Goal: Task Accomplishment & Management: Use online tool/utility

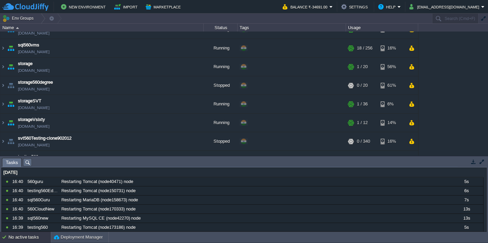
scroll to position [379, 0]
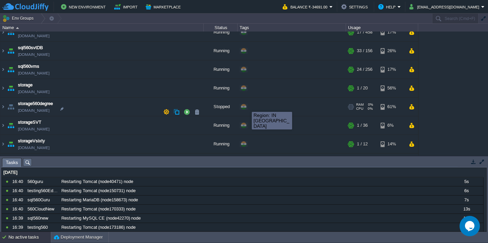
scroll to position [282, 0]
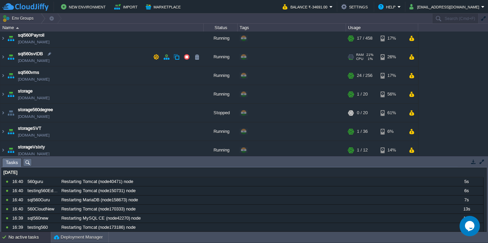
click at [89, 55] on td "sql560svtDB sql560svtdb.cloudjiffy.net" at bounding box center [101, 57] width 203 height 19
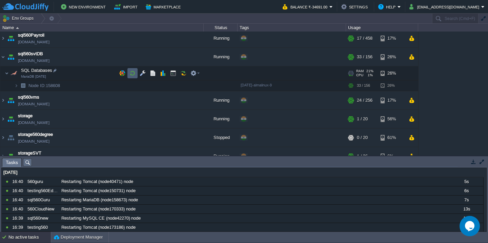
click at [132, 74] on button "button" at bounding box center [133, 73] width 6 height 6
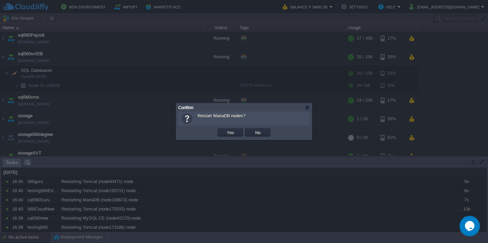
click at [225, 130] on button "Yes" at bounding box center [231, 133] width 12 height 6
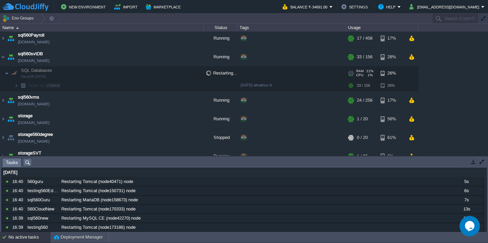
scroll to position [404, 0]
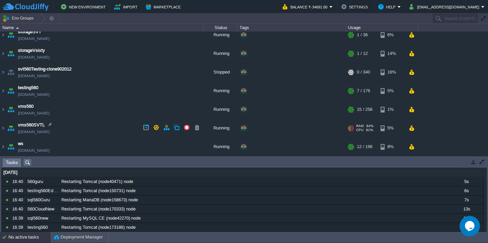
click at [83, 128] on td "vms560SVTL vms560svtl.cloudjiffy.net" at bounding box center [101, 128] width 203 height 19
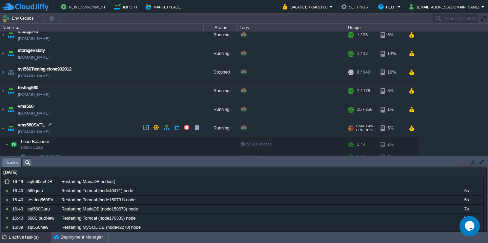
scroll to position [463, 0]
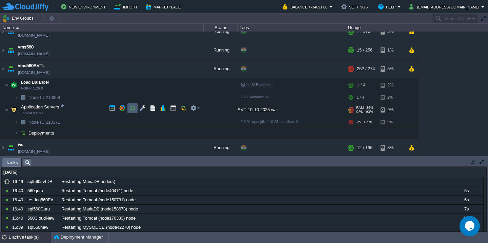
click at [135, 106] on button "button" at bounding box center [133, 108] width 6 height 6
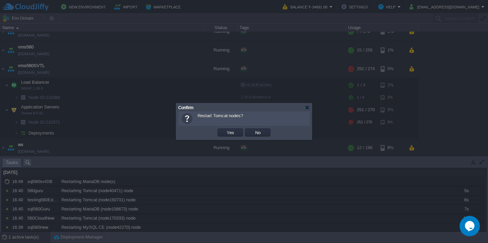
click at [225, 130] on button "Yes" at bounding box center [231, 133] width 12 height 6
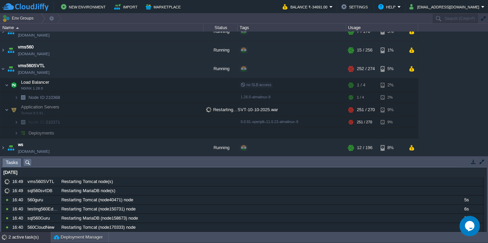
scroll to position [317, 0]
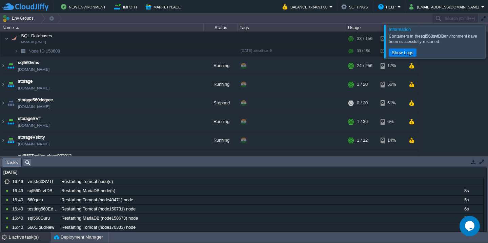
click at [488, 51] on div at bounding box center [497, 41] width 0 height 33
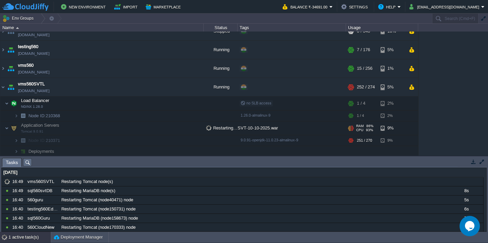
scroll to position [463, 0]
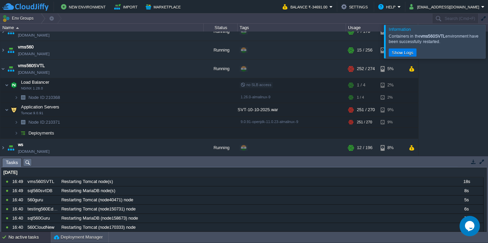
click at [488, 36] on div at bounding box center [497, 41] width 0 height 33
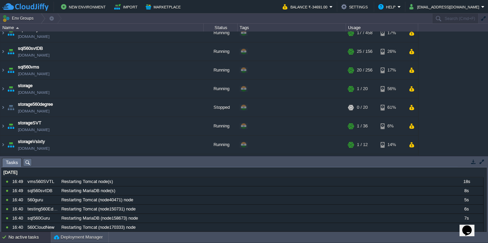
scroll to position [379, 0]
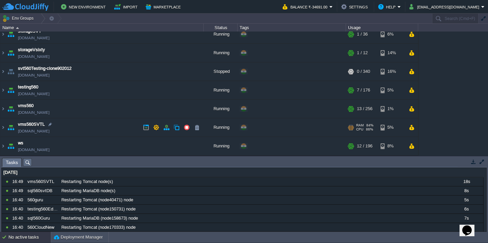
click at [117, 121] on td "vms560SVTL vms560svtl.cloudjiffy.net" at bounding box center [101, 127] width 203 height 19
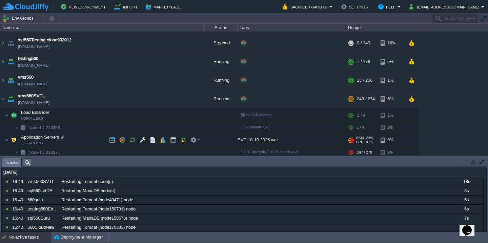
scroll to position [417, 0]
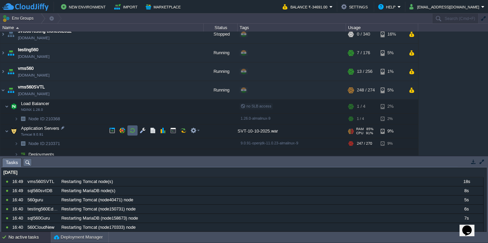
click at [132, 131] on button "button" at bounding box center [133, 131] width 6 height 6
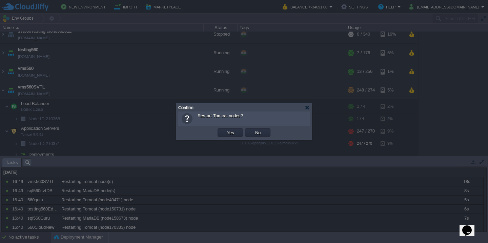
click at [225, 130] on button "Yes" at bounding box center [231, 133] width 12 height 6
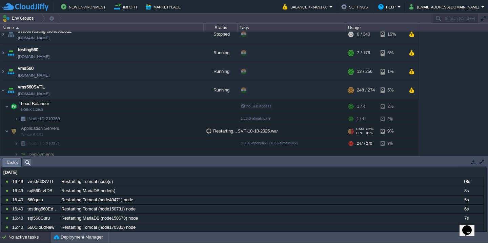
scroll to position [435, 0]
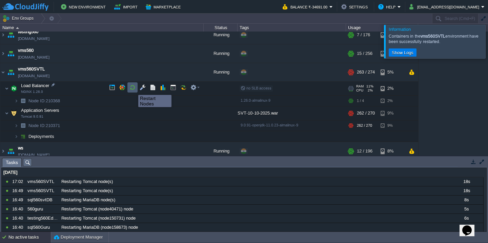
click at [133, 87] on button "button" at bounding box center [133, 87] width 6 height 6
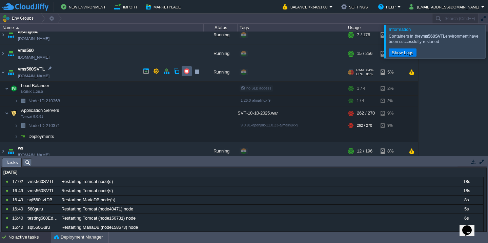
click at [182, 72] on td at bounding box center [187, 71] width 10 height 10
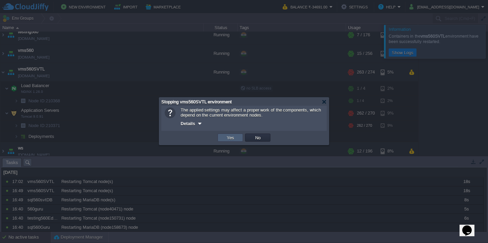
click at [226, 138] on button "Yes" at bounding box center [231, 138] width 12 height 6
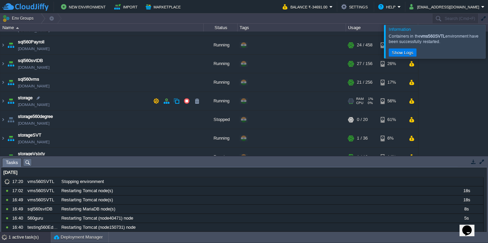
scroll to position [275, 0]
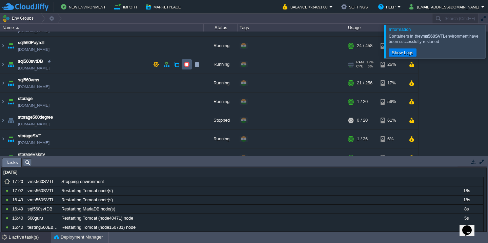
click at [184, 63] on button "button" at bounding box center [187, 64] width 6 height 6
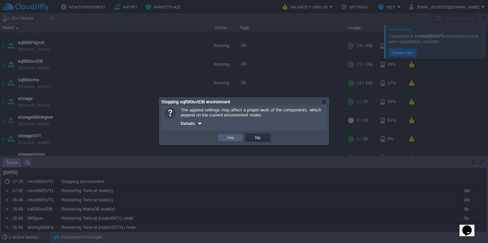
click at [232, 138] on button "Yes" at bounding box center [231, 138] width 12 height 6
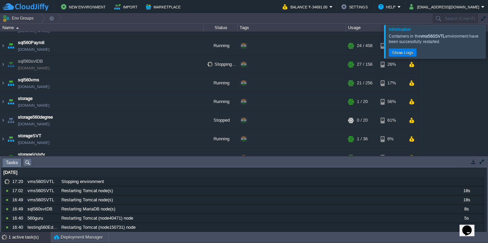
click at [486, 37] on div "Information Containers in the vms560SVTL environment have been successfully res…" at bounding box center [435, 42] width 102 height 34
click at [488, 38] on div at bounding box center [497, 41] width 0 height 33
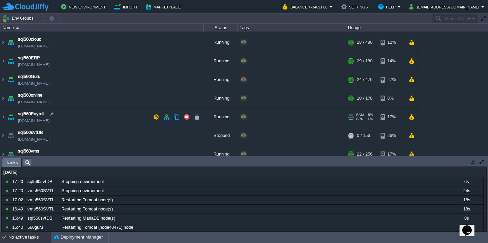
scroll to position [255, 0]
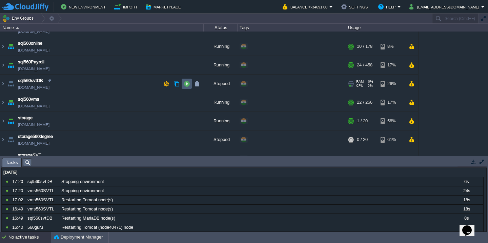
click at [188, 86] on button "button" at bounding box center [187, 84] width 6 height 6
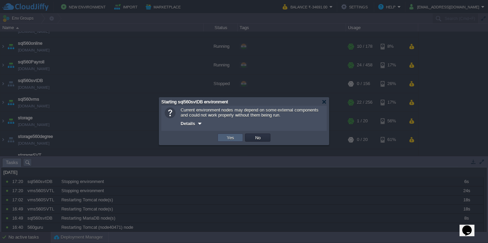
click at [233, 142] on td "Yes" at bounding box center [230, 138] width 25 height 8
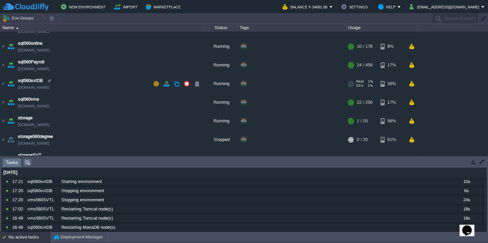
click at [101, 78] on td "sql560svtDB sql560svtdb.cloudjiffy.net" at bounding box center [101, 84] width 203 height 19
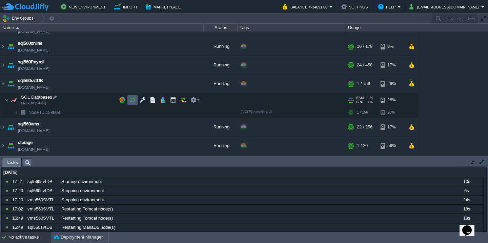
click at [131, 102] on button "button" at bounding box center [133, 100] width 6 height 6
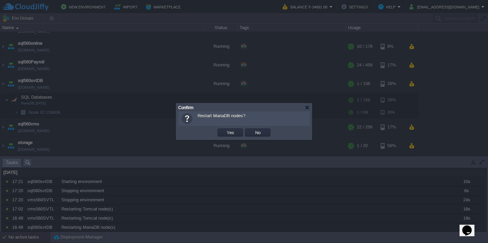
click at [225, 130] on button "Yes" at bounding box center [231, 133] width 12 height 6
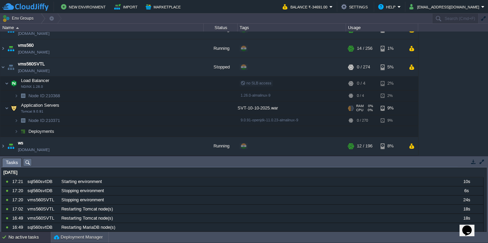
scroll to position [463, 0]
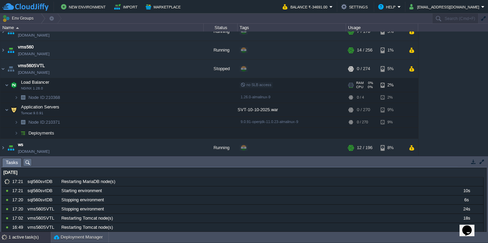
click at [90, 83] on td "Load Balancer NGINX 1.26.0" at bounding box center [101, 85] width 203 height 14
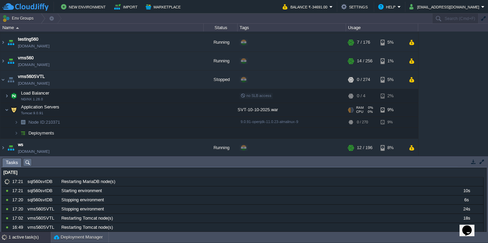
click at [89, 106] on td "Application Servers Tomcat 9.0.91" at bounding box center [101, 110] width 203 height 14
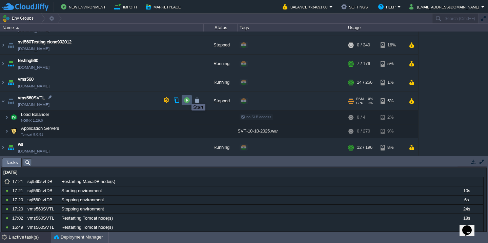
click at [187, 98] on button "button" at bounding box center [187, 100] width 6 height 6
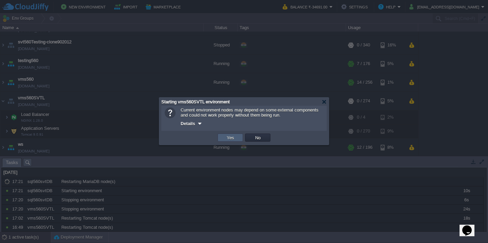
scroll to position [317, 0]
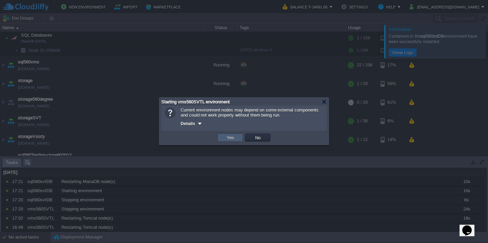
click at [226, 136] on button "Yes" at bounding box center [231, 138] width 12 height 6
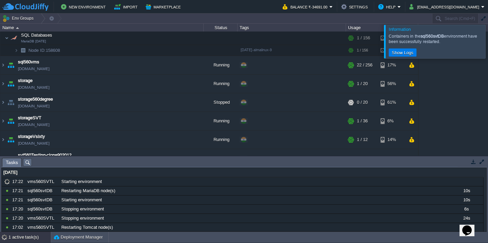
click at [488, 44] on div at bounding box center [497, 41] width 0 height 33
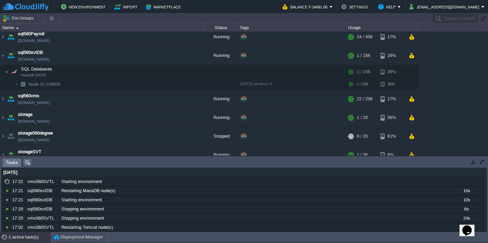
scroll to position [283, 0]
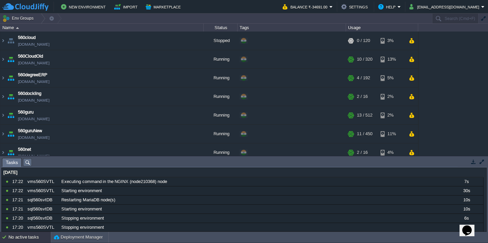
scroll to position [379, 0]
